Goal: Task Accomplishment & Management: Complete application form

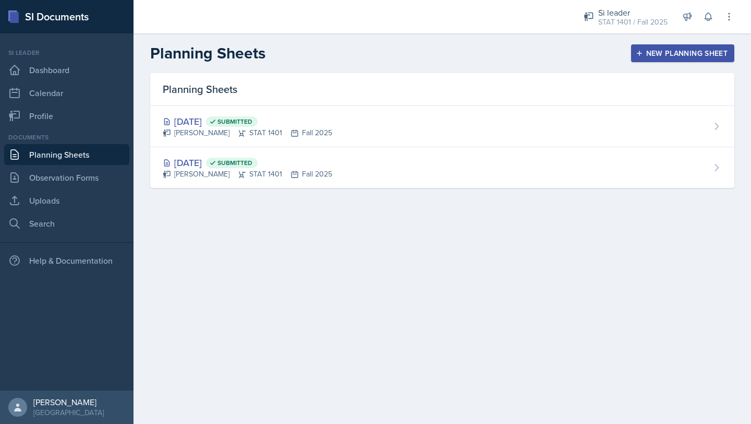
click at [646, 53] on div "New Planning Sheet" at bounding box center [683, 53] width 90 height 8
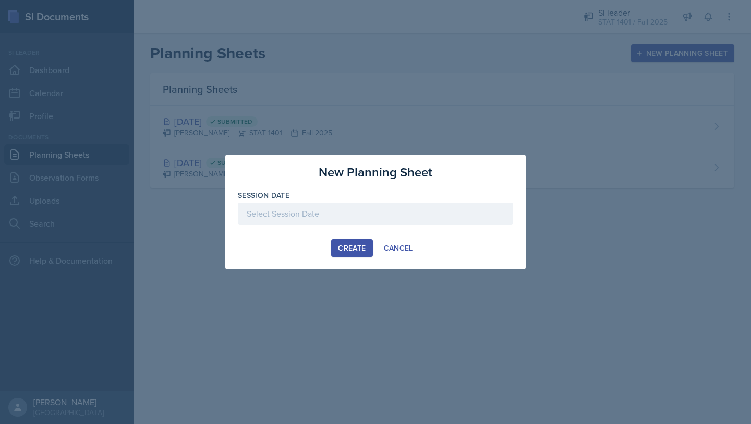
click at [269, 209] on div at bounding box center [375, 213] width 275 height 22
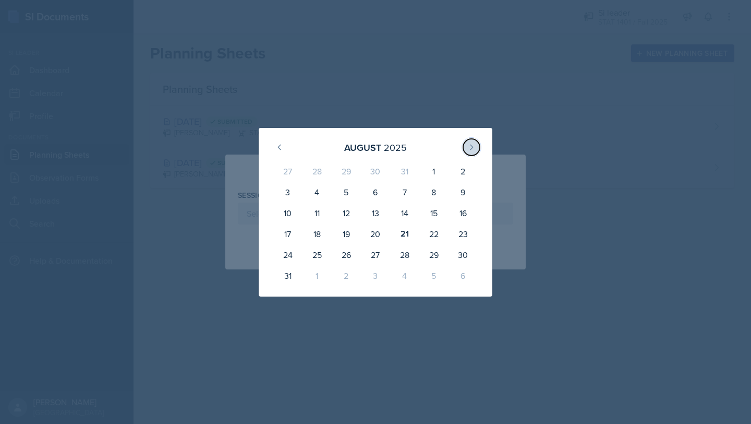
click at [469, 148] on icon at bounding box center [471, 147] width 8 height 8
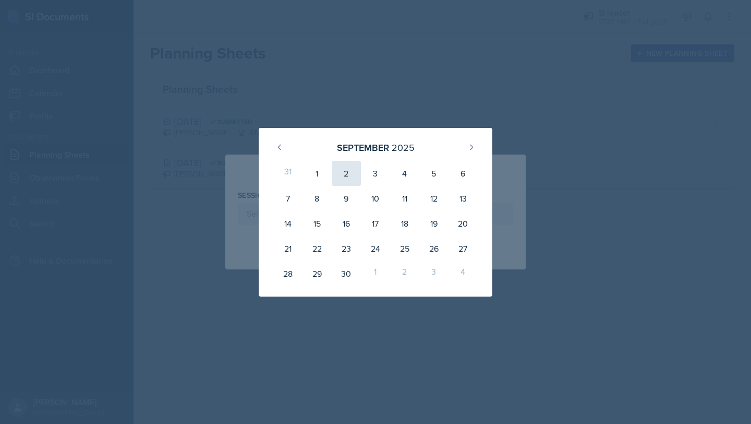
click at [344, 174] on div "2" at bounding box center [346, 173] width 29 height 25
type input "[DATE]"
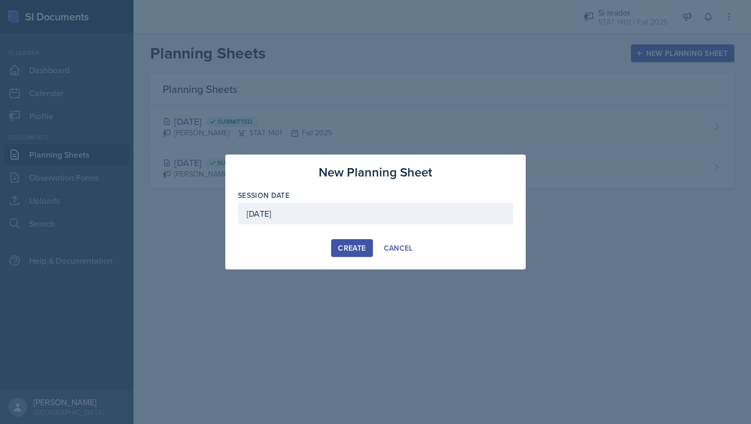
click at [346, 244] on div "Create" at bounding box center [352, 248] width 28 height 8
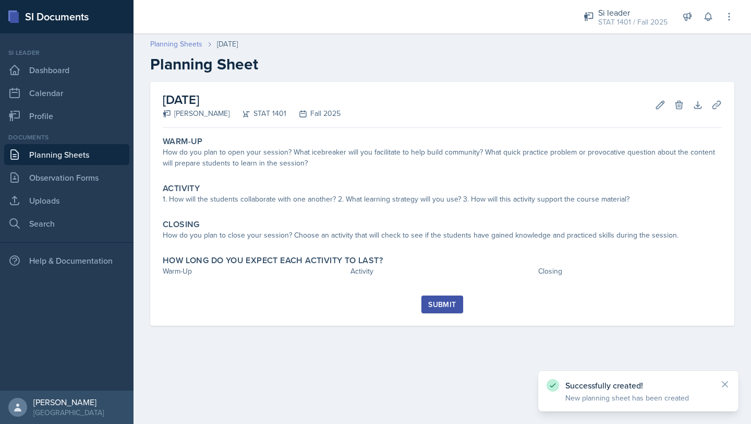
click at [171, 42] on link "Planning Sheets" at bounding box center [176, 44] width 52 height 11
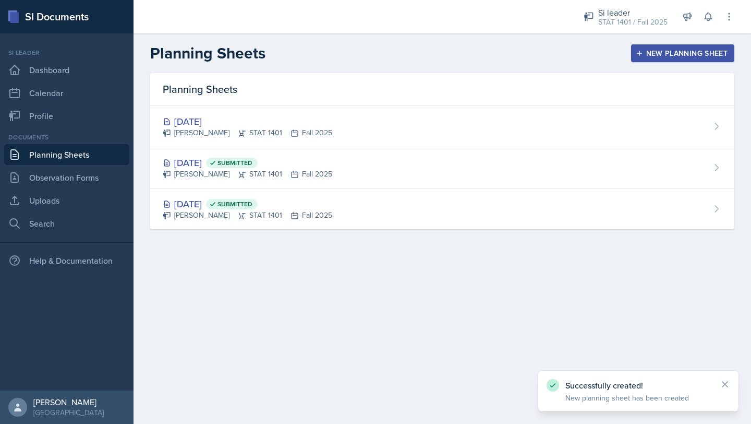
click at [670, 57] on div "New Planning Sheet" at bounding box center [683, 53] width 90 height 8
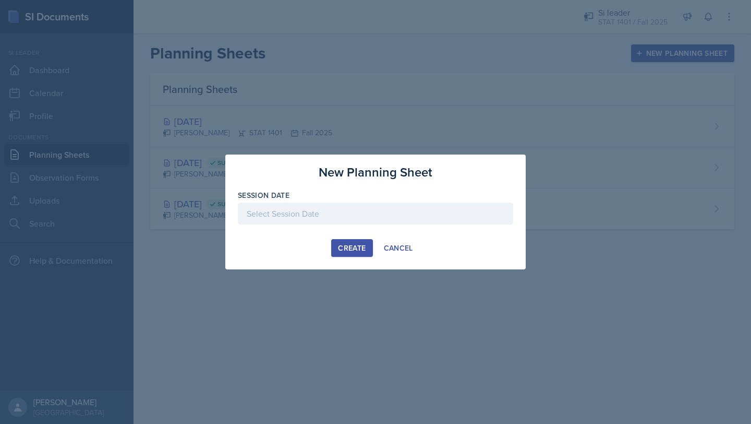
click at [366, 207] on div at bounding box center [375, 213] width 275 height 22
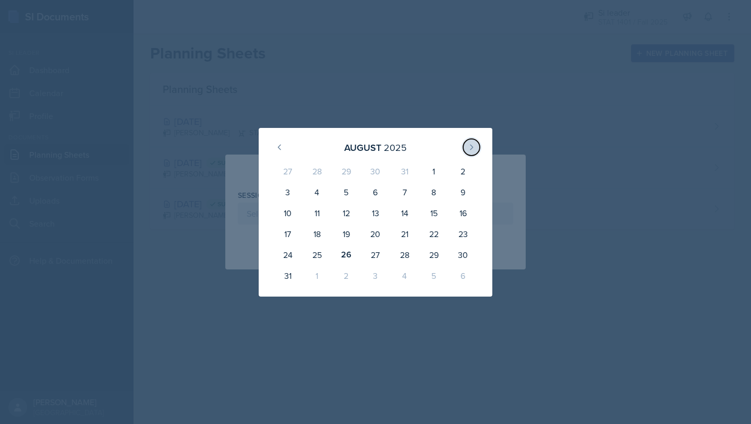
click at [469, 149] on icon at bounding box center [471, 147] width 8 height 8
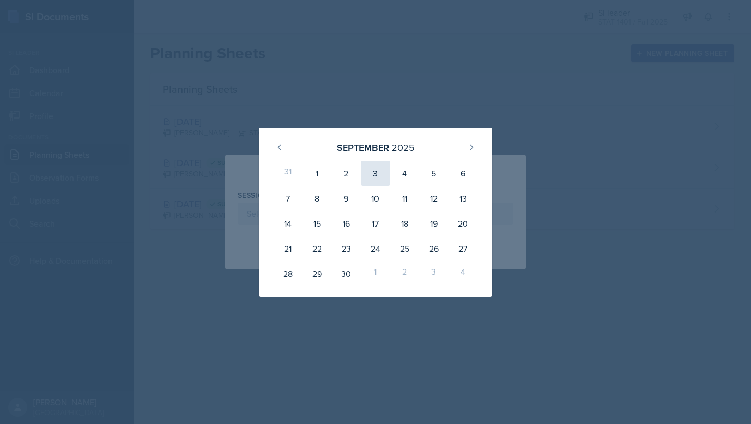
click at [379, 178] on div "3" at bounding box center [375, 173] width 29 height 25
type input "[DATE]"
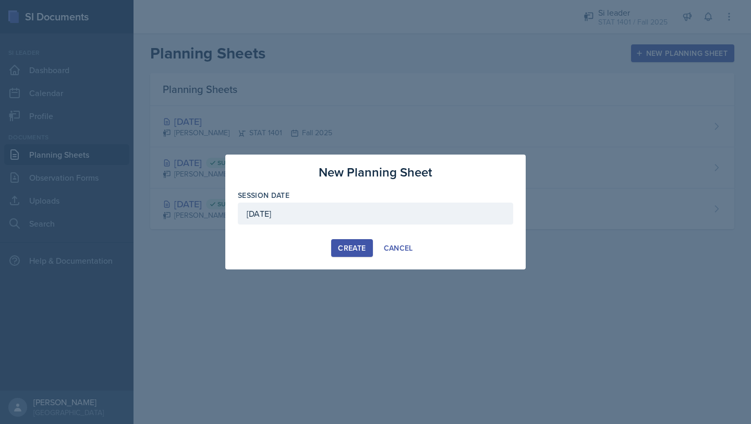
click at [349, 237] on div "New Planning Sheet Session Date [DATE] [DATE] 31 1 2 3 4 5 6 7 8 9 10 11 12 13 …" at bounding box center [375, 211] width 300 height 115
click at [347, 254] on button "Create" at bounding box center [351, 248] width 41 height 18
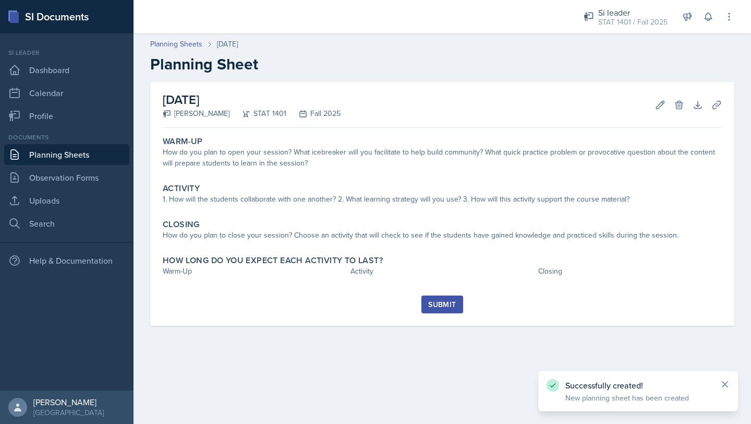
click at [726, 386] on icon at bounding box center [725, 384] width 10 height 10
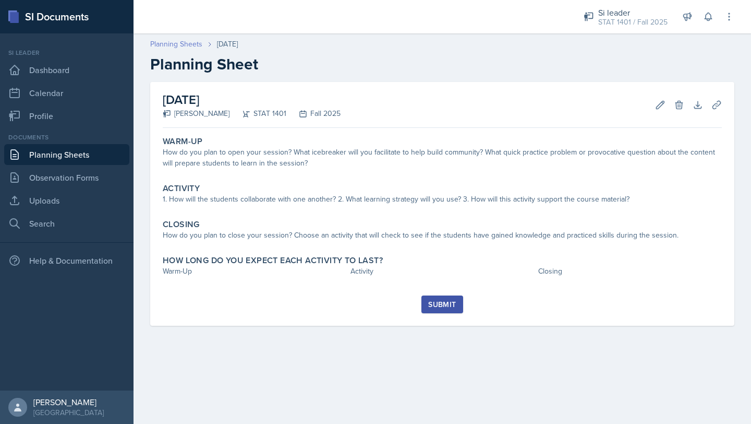
click at [172, 46] on link "Planning Sheets" at bounding box center [176, 44] width 52 height 11
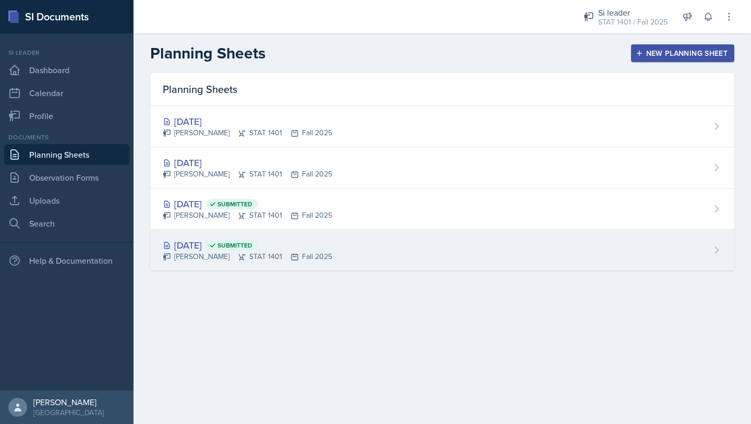
click at [239, 258] on icon at bounding box center [242, 257] width 7 height 6
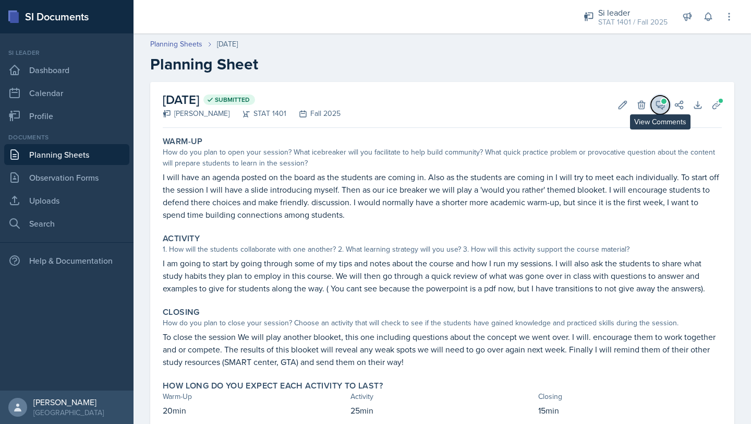
click at [660, 104] on icon at bounding box center [660, 105] width 10 height 10
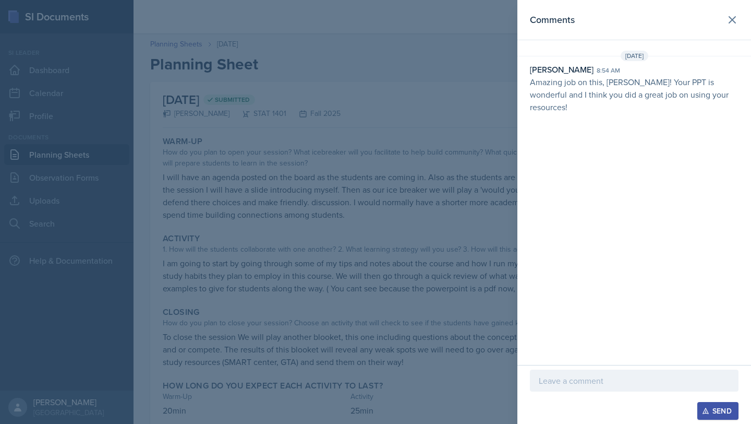
click at [577, 387] on div at bounding box center [634, 380] width 209 height 22
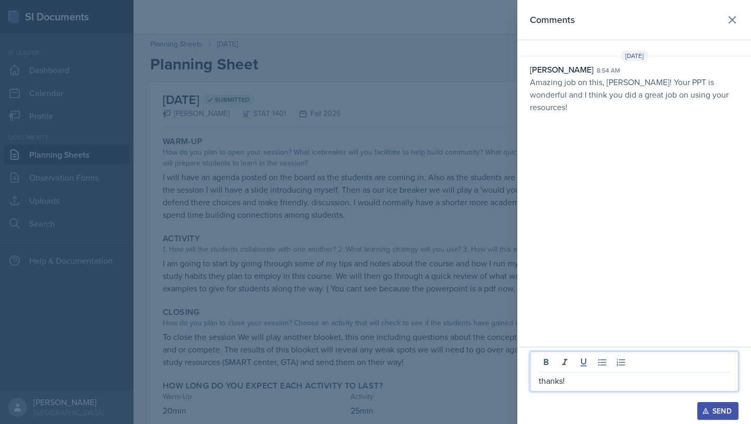
click at [717, 413] on div "Send" at bounding box center [718, 410] width 28 height 8
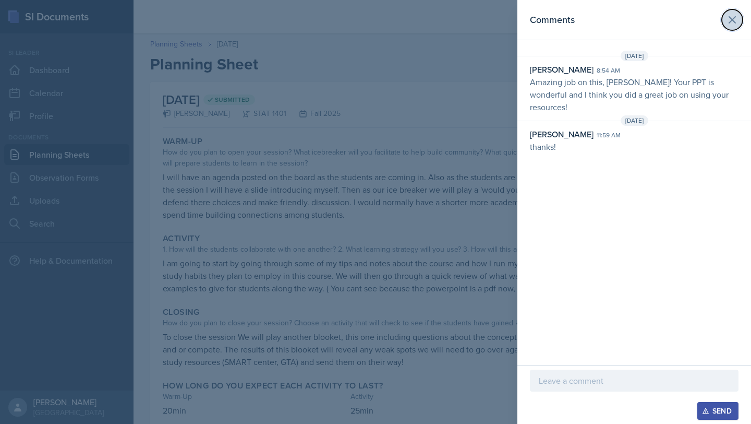
click at [732, 21] on icon at bounding box center [732, 20] width 13 height 13
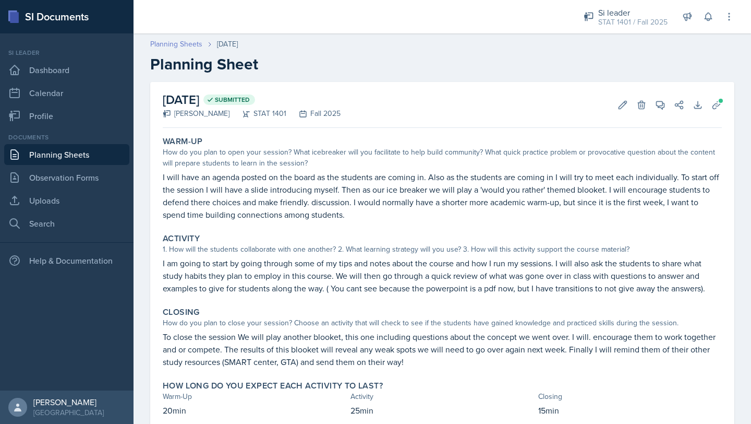
click at [182, 42] on link "Planning Sheets" at bounding box center [176, 44] width 52 height 11
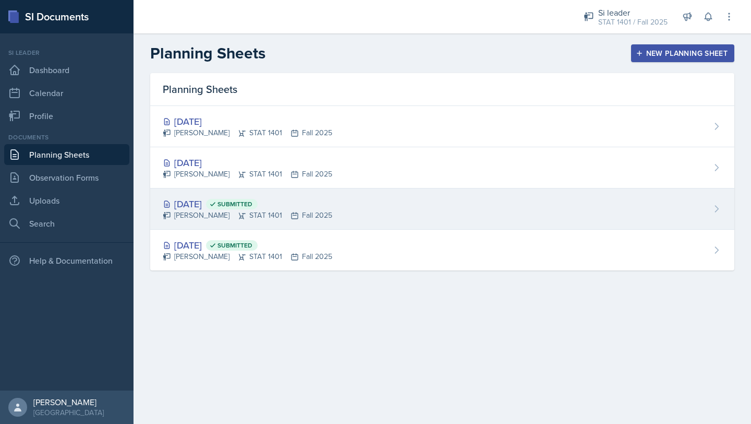
click at [707, 214] on div "[DATE] Submitted [PERSON_NAME] STAT 1401 Fall 2025" at bounding box center [442, 208] width 584 height 41
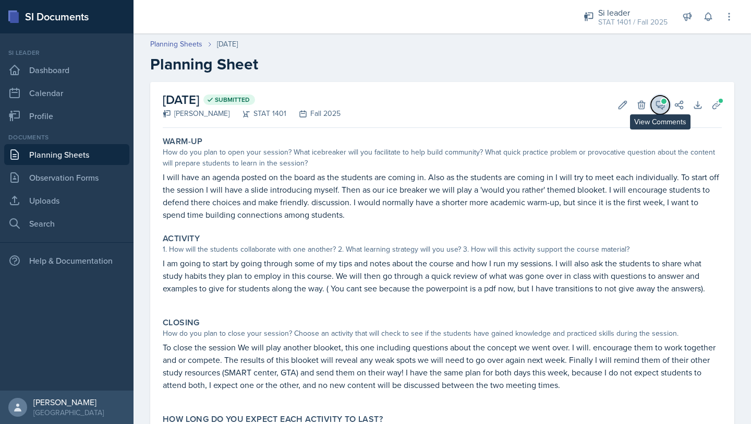
click at [659, 107] on icon at bounding box center [661, 105] width 8 height 8
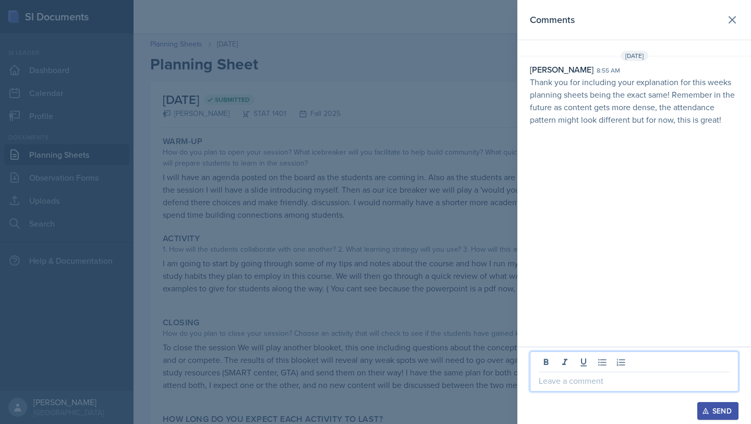
click at [565, 382] on p at bounding box center [634, 380] width 191 height 13
drag, startPoint x: 560, startPoint y: 380, endPoint x: 537, endPoint y: 380, distance: 23.0
click at [538, 380] on div "got it" at bounding box center [634, 371] width 209 height 40
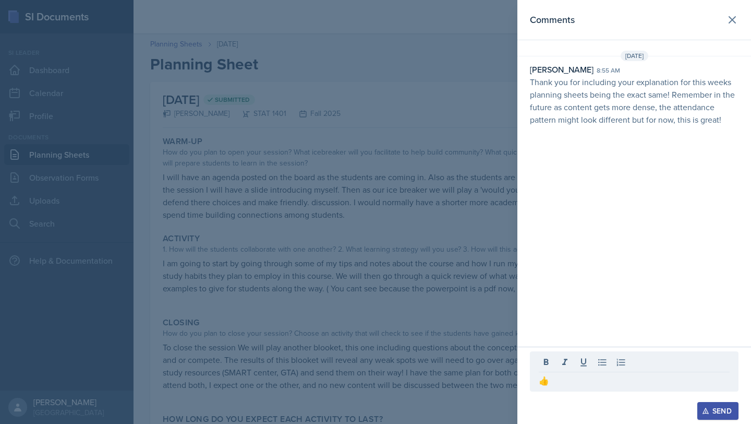
click at [714, 413] on div "Send" at bounding box center [718, 410] width 28 height 8
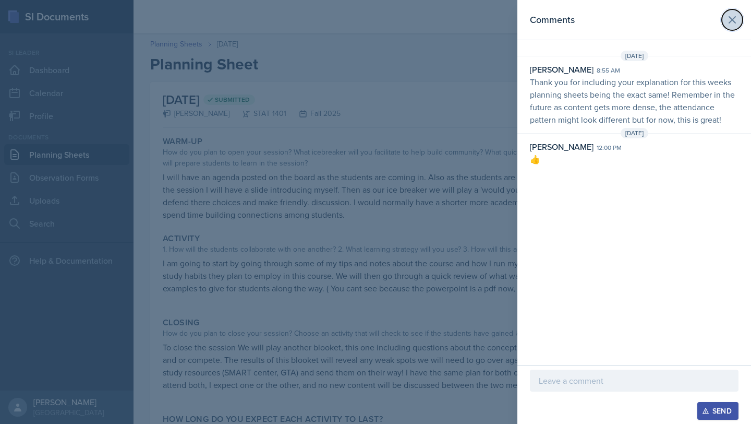
click at [738, 21] on icon at bounding box center [732, 20] width 13 height 13
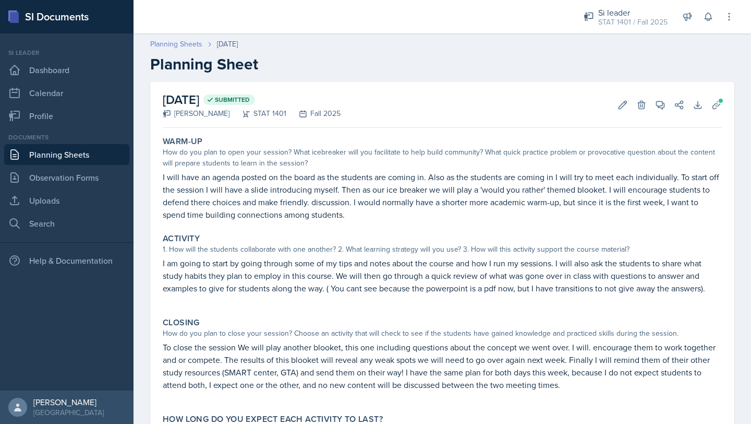
click at [171, 46] on link "Planning Sheets" at bounding box center [176, 44] width 52 height 11
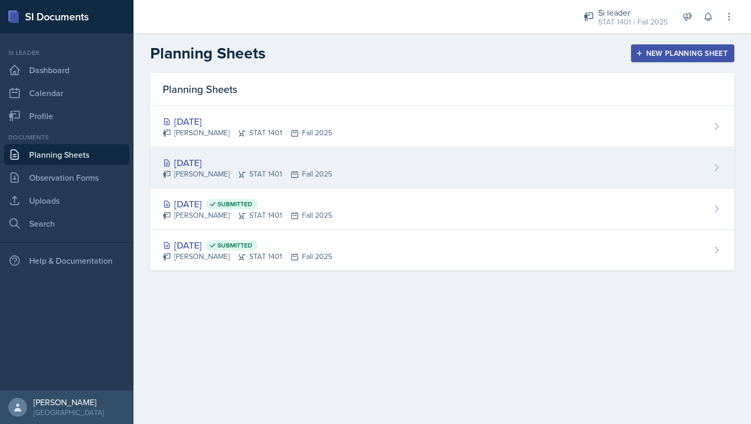
click at [212, 171] on div "[PERSON_NAME] STAT 1401 Fall 2025" at bounding box center [248, 173] width 170 height 11
